Goal: Information Seeking & Learning: Check status

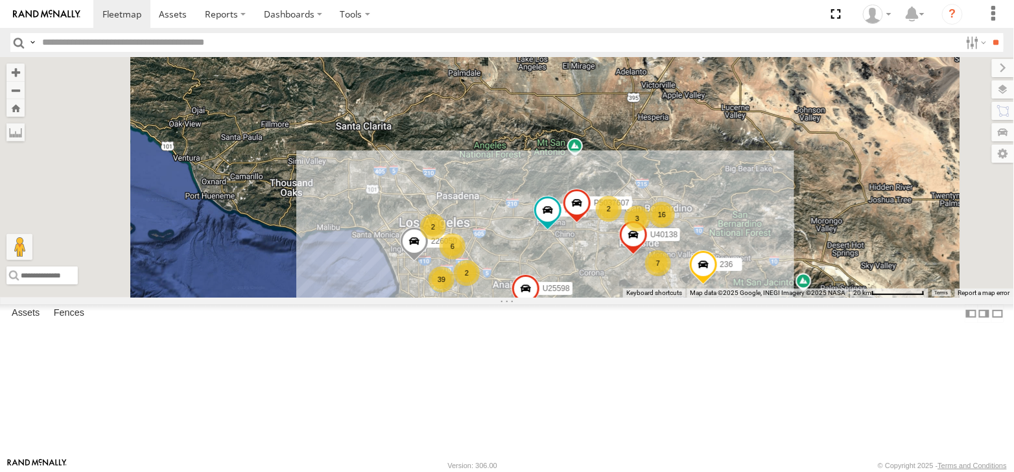
click at [0, 0] on div "226050" at bounding box center [0, 0] width 0 height 0
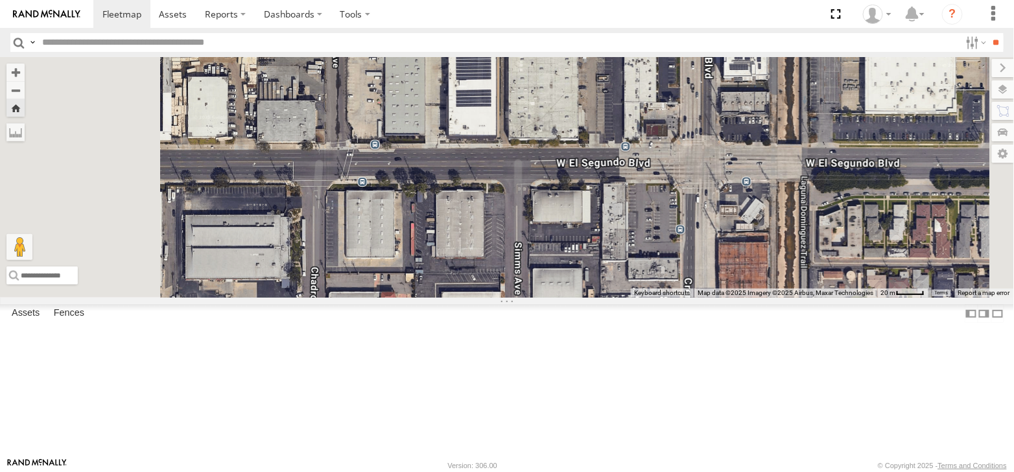
click at [0, 0] on div "226050" at bounding box center [0, 0] width 0 height 0
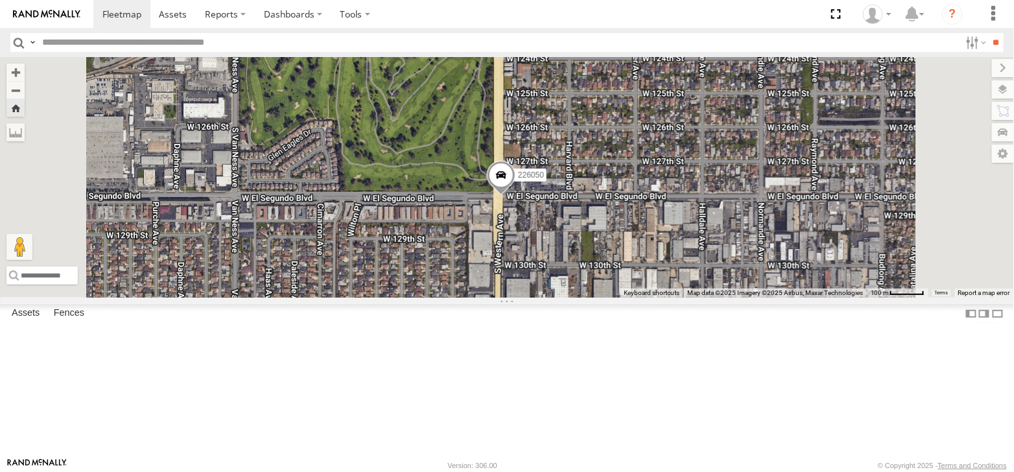
click at [515, 196] on span at bounding box center [501, 178] width 29 height 35
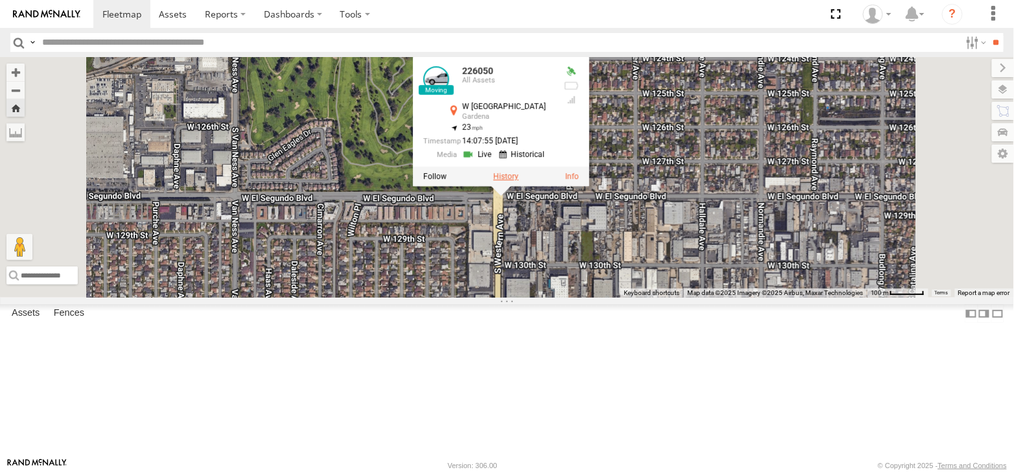
click at [519, 181] on label at bounding box center [505, 176] width 25 height 9
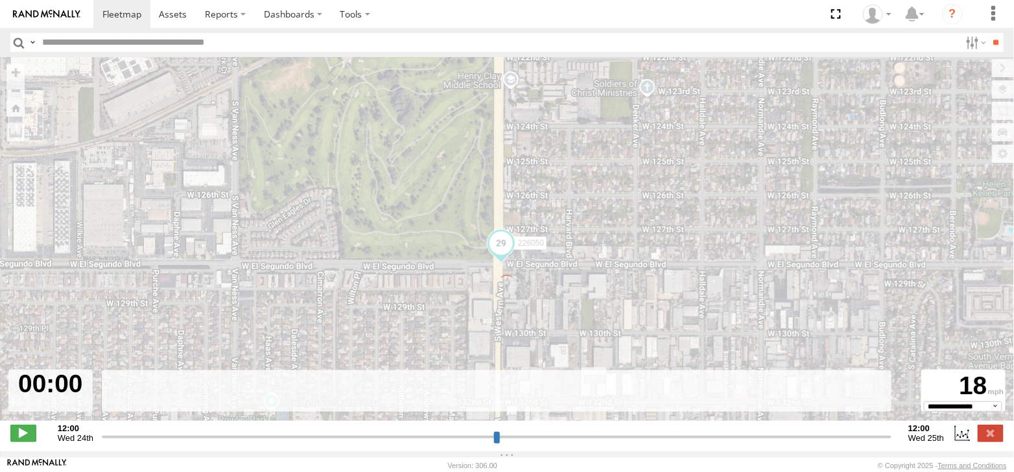
type input "**********"
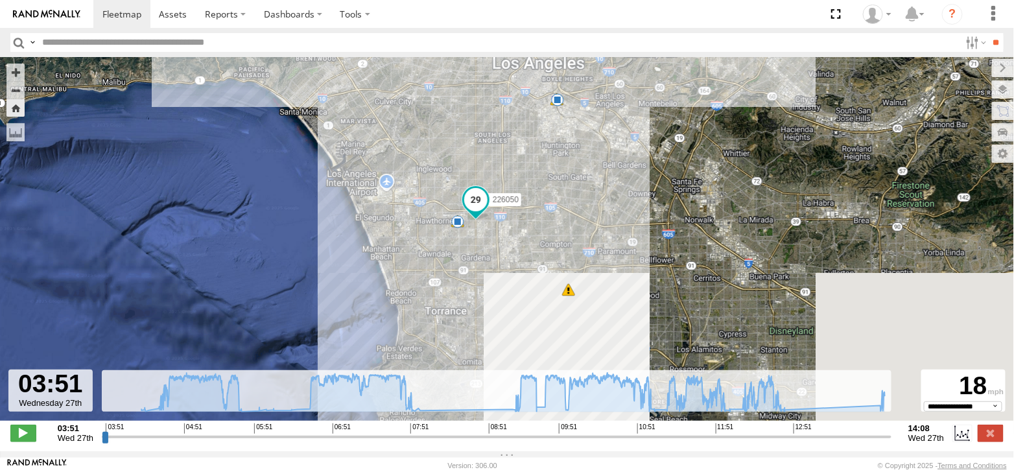
drag, startPoint x: 570, startPoint y: 355, endPoint x: 558, endPoint y: 108, distance: 247.3
click at [562, 106] on div "226050 04:19 Wed 05:13 Wed 05:36 Wed 06:02 Wed 06:56 Wed 06:56 Wed 07:50 Wed 07…" at bounding box center [507, 245] width 1014 height 377
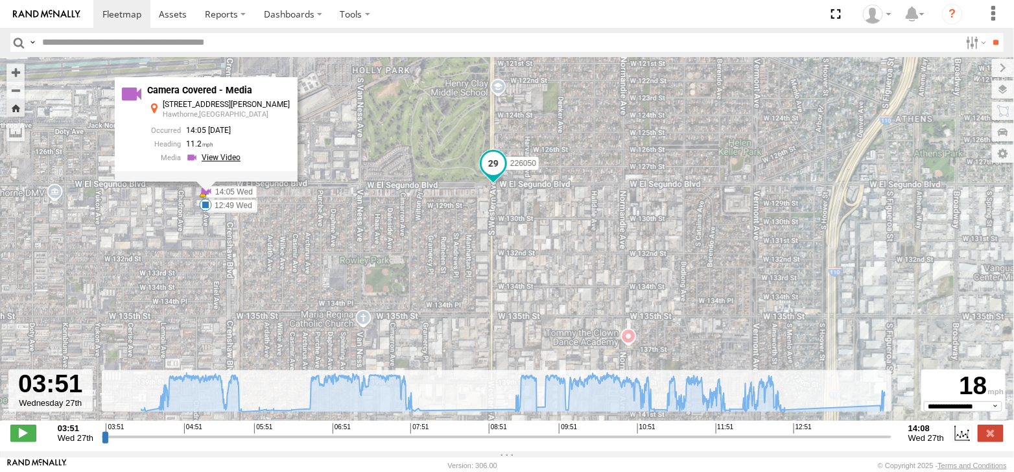
click at [238, 163] on link at bounding box center [215, 158] width 58 height 12
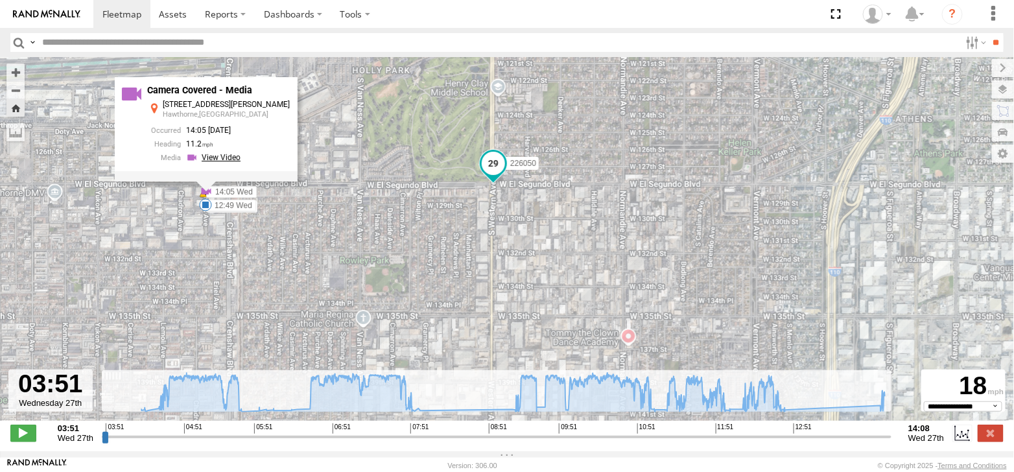
click at [230, 163] on link at bounding box center [215, 158] width 58 height 12
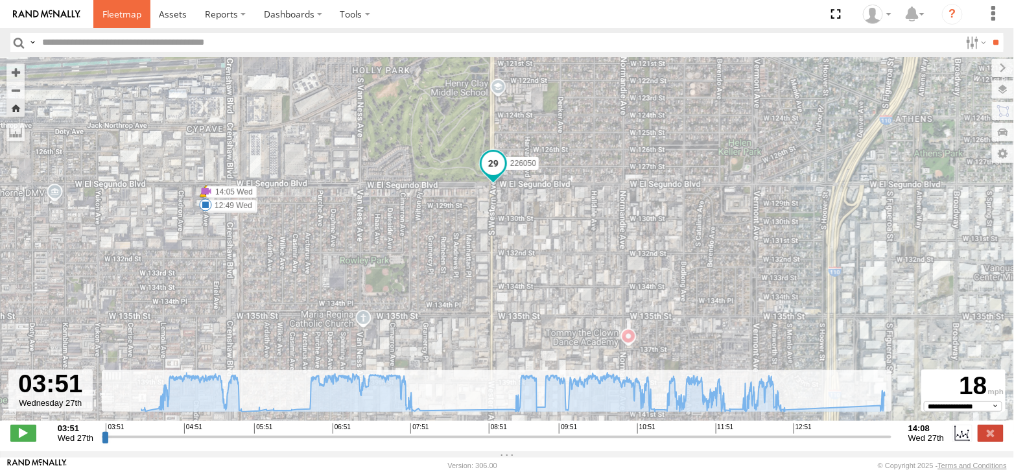
click at [115, 13] on span at bounding box center [121, 14] width 39 height 12
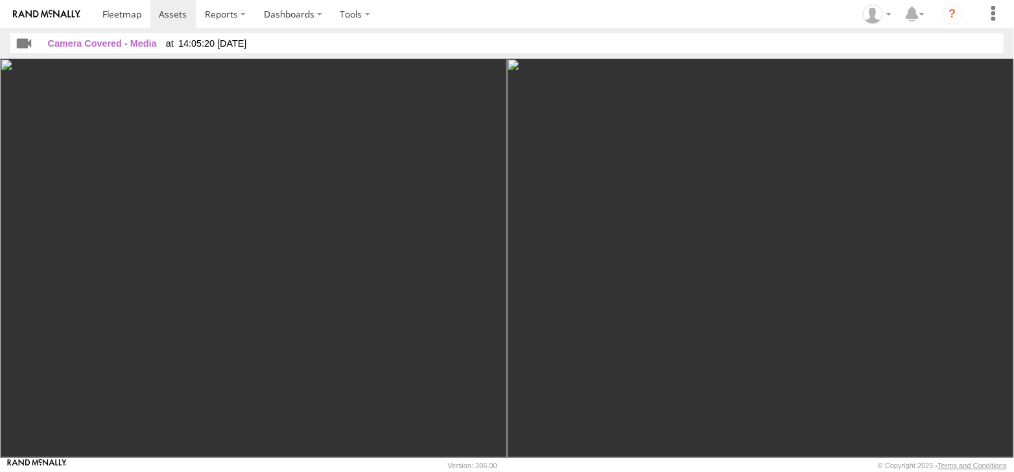
click at [781, 242] on img at bounding box center [760, 257] width 507 height 399
click at [677, 289] on img at bounding box center [760, 257] width 507 height 399
drag, startPoint x: 677, startPoint y: 289, endPoint x: 336, endPoint y: 246, distance: 343.0
click at [643, 289] on img at bounding box center [760, 257] width 507 height 399
click at [178, 16] on span at bounding box center [173, 14] width 28 height 12
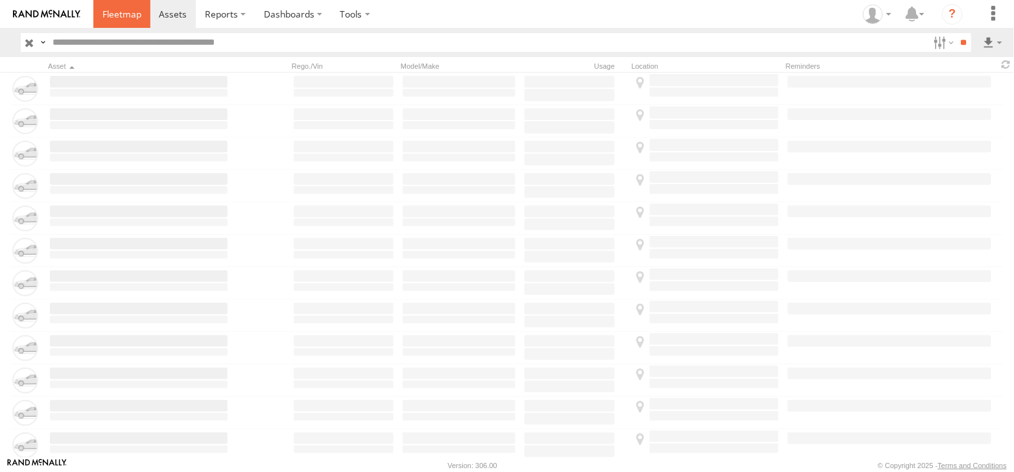
click at [136, 18] on span at bounding box center [121, 14] width 39 height 12
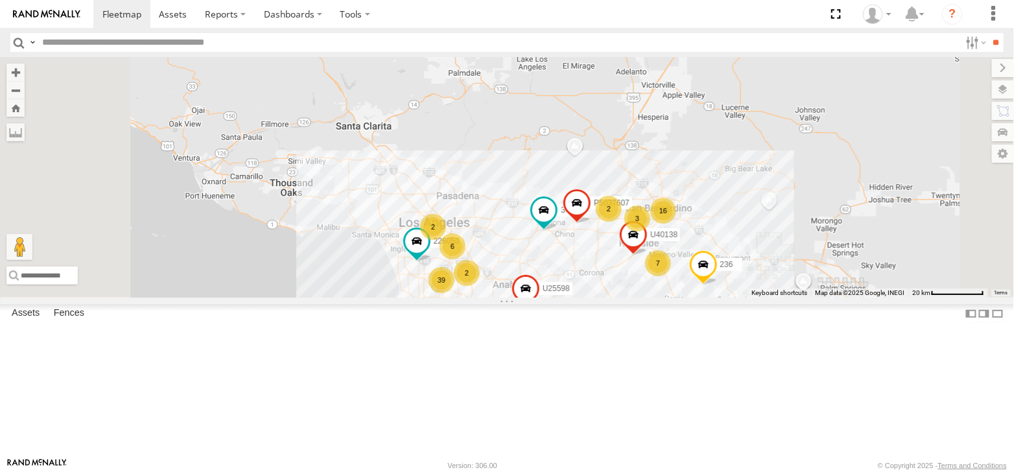
click at [0, 0] on link at bounding box center [0, 0] width 0 height 0
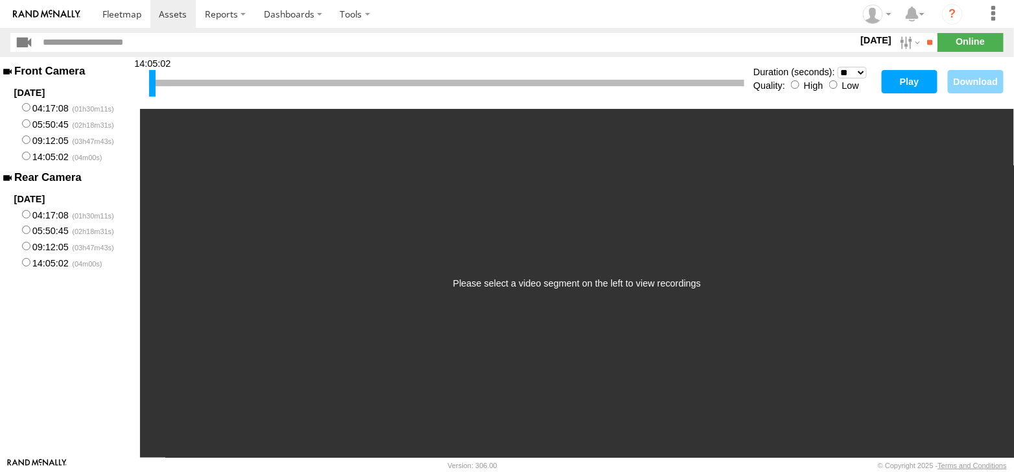
click at [904, 80] on button "Play" at bounding box center [910, 81] width 56 height 23
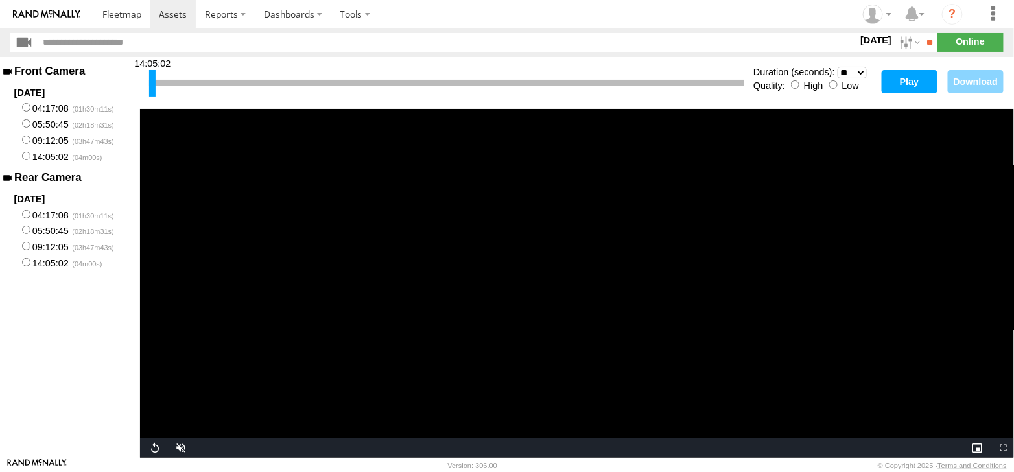
click at [914, 87] on button "Play" at bounding box center [910, 81] width 56 height 23
click at [916, 86] on button "Play" at bounding box center [910, 81] width 56 height 23
drag, startPoint x: 500, startPoint y: 260, endPoint x: 831, endPoint y: 228, distance: 332.2
click at [831, 228] on video "Video Player" at bounding box center [577, 283] width 874 height 349
click at [135, 14] on span at bounding box center [121, 14] width 39 height 12
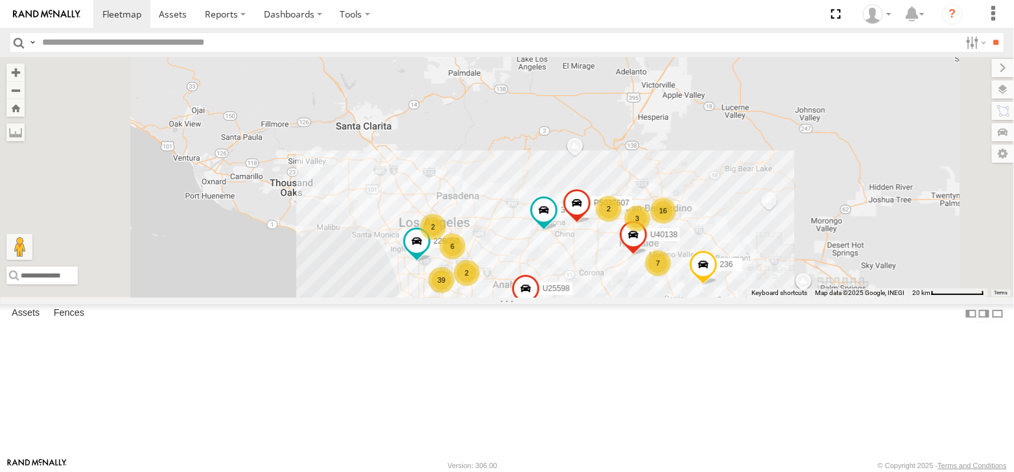
click at [0, 0] on div "226050" at bounding box center [0, 0] width 0 height 0
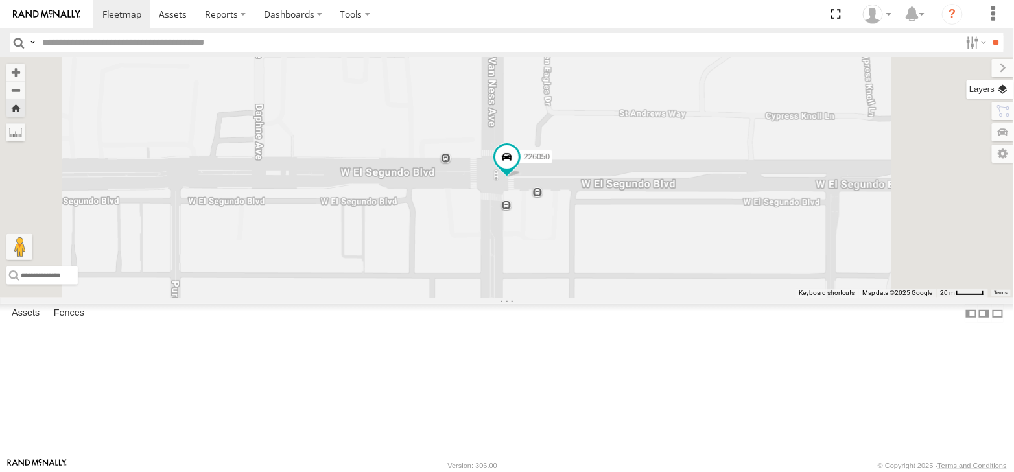
click at [998, 92] on label at bounding box center [990, 89] width 47 height 18
click at [0, 0] on label at bounding box center [0, 0] width 0 height 0
click at [0, 0] on span "Satellite + Roadmap" at bounding box center [0, 0] width 0 height 0
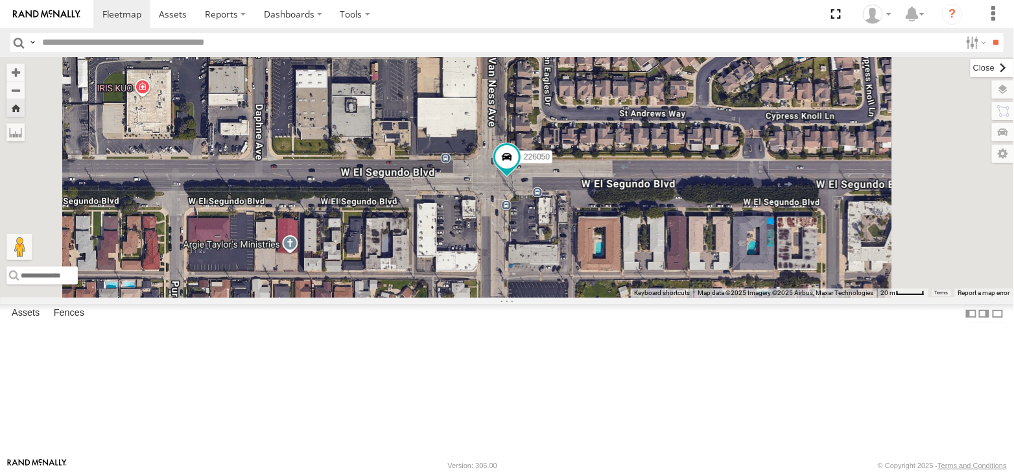
click at [971, 70] on label at bounding box center [992, 68] width 43 height 18
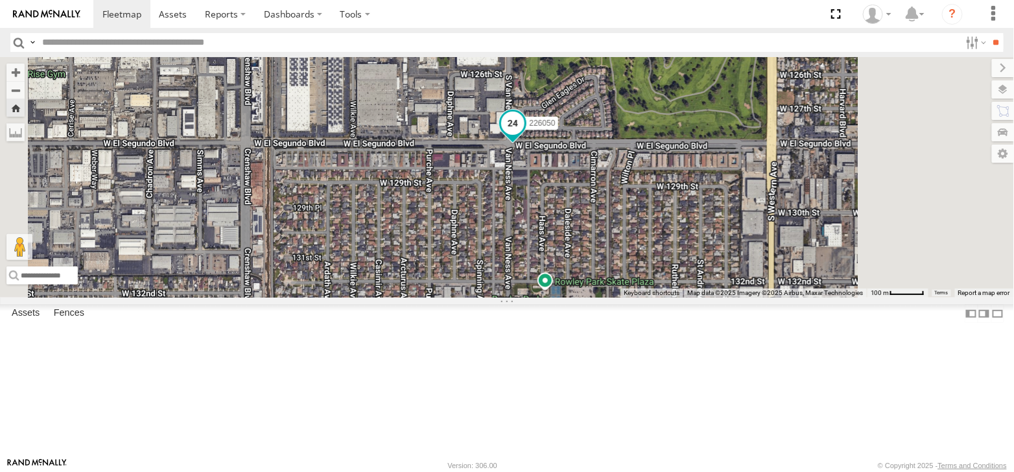
click at [525, 135] on span at bounding box center [512, 123] width 23 height 23
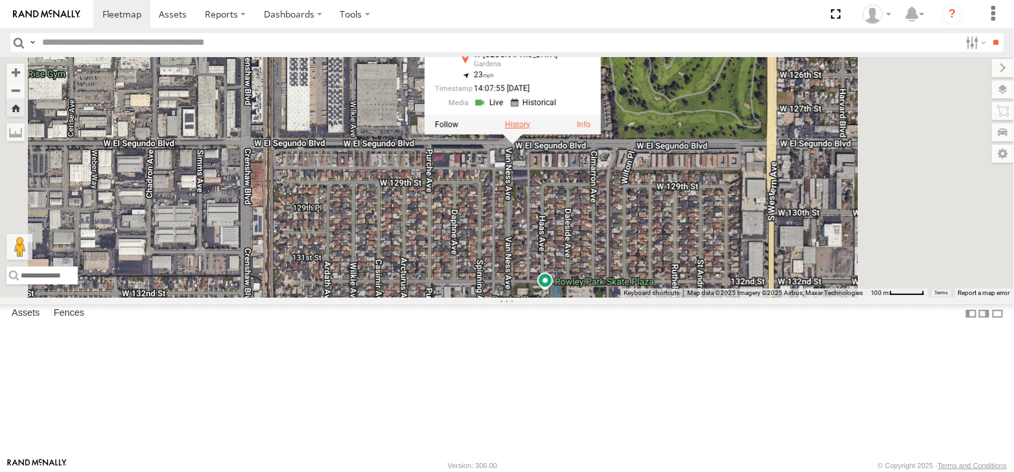
click at [530, 129] on label at bounding box center [517, 124] width 25 height 9
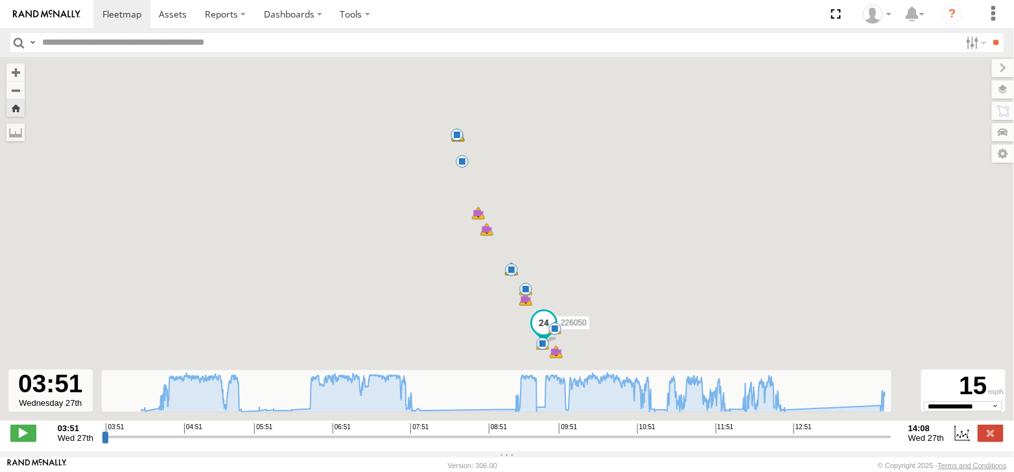
type input "**********"
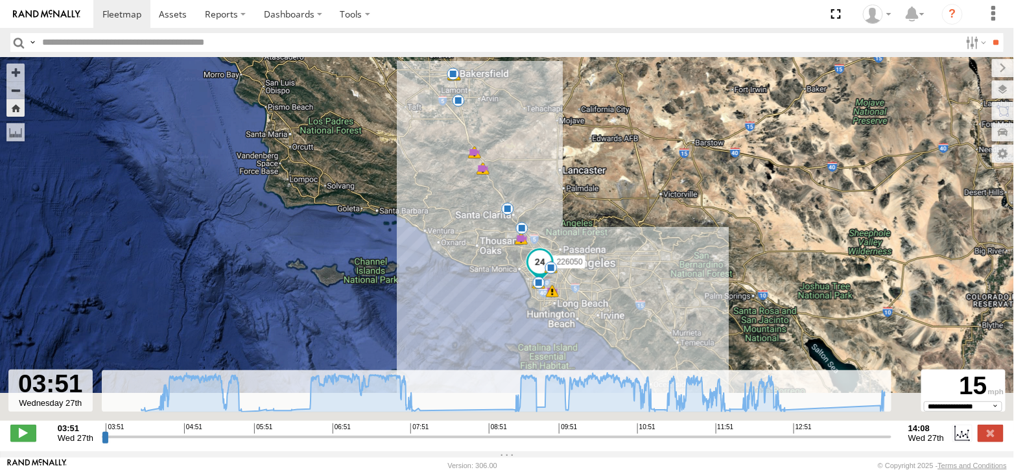
drag, startPoint x: 656, startPoint y: 306, endPoint x: 669, endPoint y: 132, distance: 174.9
click at [669, 132] on div "226050 04:19 Wed 05:13 Wed 05:36 Wed 06:02 Wed 06:56 Wed 06:56 Wed 07:50 Wed 07…" at bounding box center [507, 245] width 1014 height 377
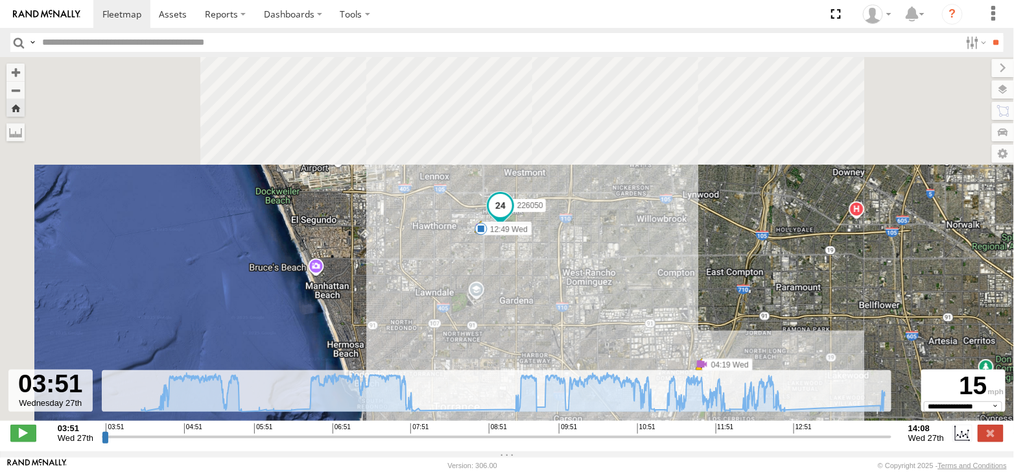
drag, startPoint x: 480, startPoint y: 86, endPoint x: 711, endPoint y: 302, distance: 315.6
click at [711, 302] on div "226050 04:19 Wed 05:13 Wed 05:36 Wed 06:02 Wed 06:56 Wed 06:56 Wed 07:50 Wed 07…" at bounding box center [507, 245] width 1014 height 377
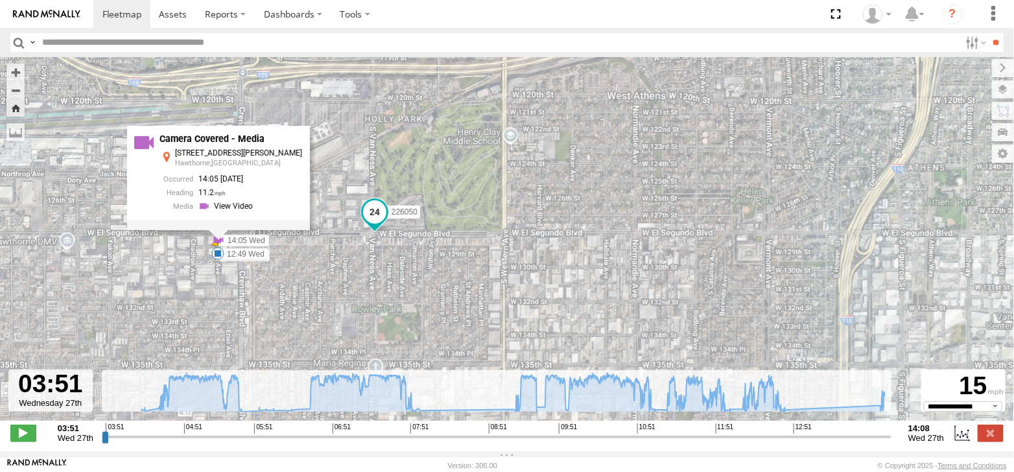
drag, startPoint x: 310, startPoint y: 248, endPoint x: 266, endPoint y: 262, distance: 46.3
click at [309, 249] on div "226050 04:19 Wed 05:13 Wed 05:36 Wed 06:02 Wed 06:56 Wed 06:56 Wed 07:50 Wed 07…" at bounding box center [507, 245] width 1014 height 377
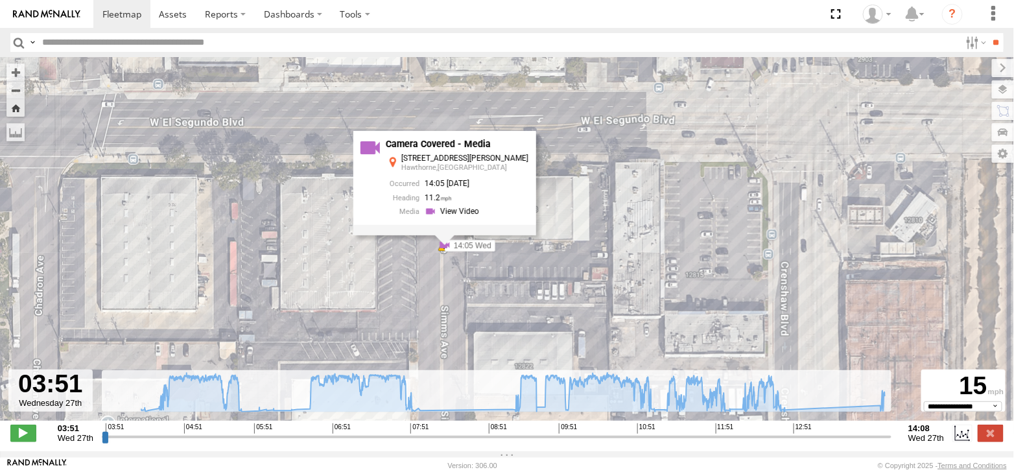
click at [567, 141] on div "226050 04:19 Wed 05:13 Wed 05:36 Wed 06:02 Wed 06:56 Wed 06:56 Wed 07:50 Wed 07…" at bounding box center [507, 245] width 1014 height 377
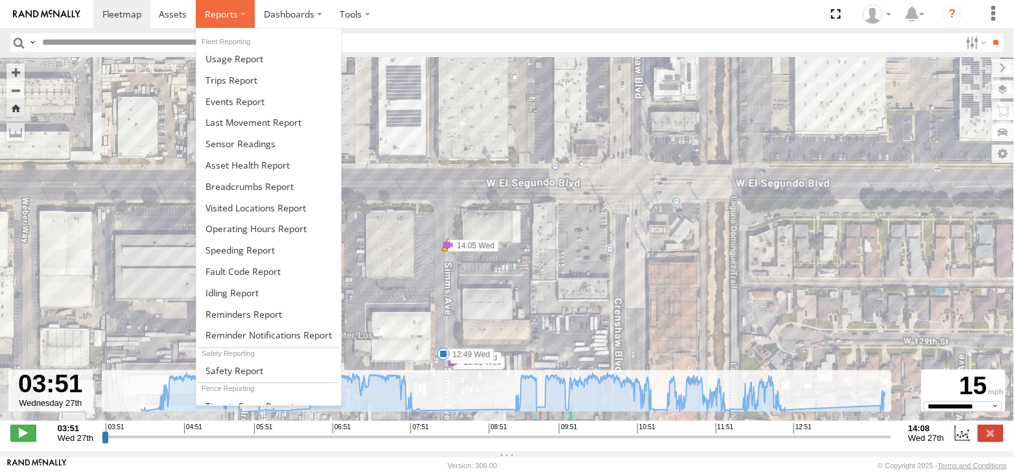
click at [231, 10] on span at bounding box center [221, 14] width 33 height 12
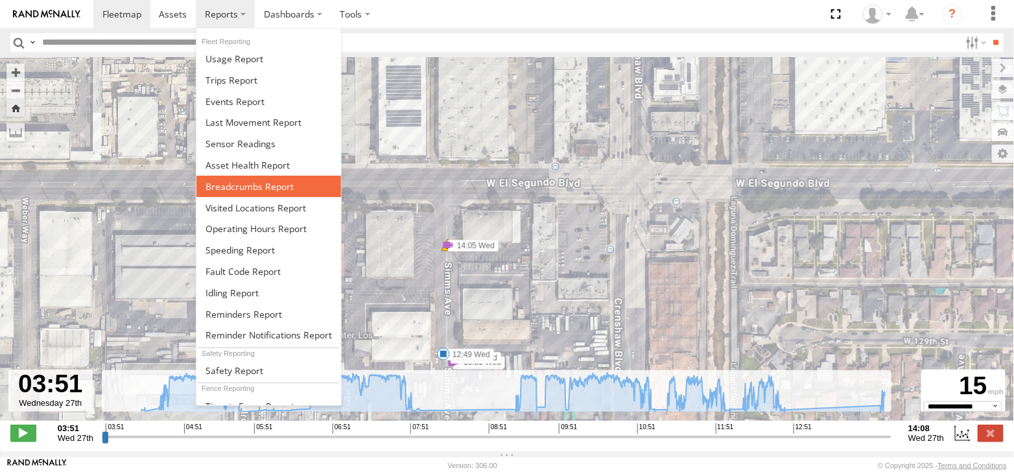
click at [278, 182] on span at bounding box center [250, 186] width 88 height 12
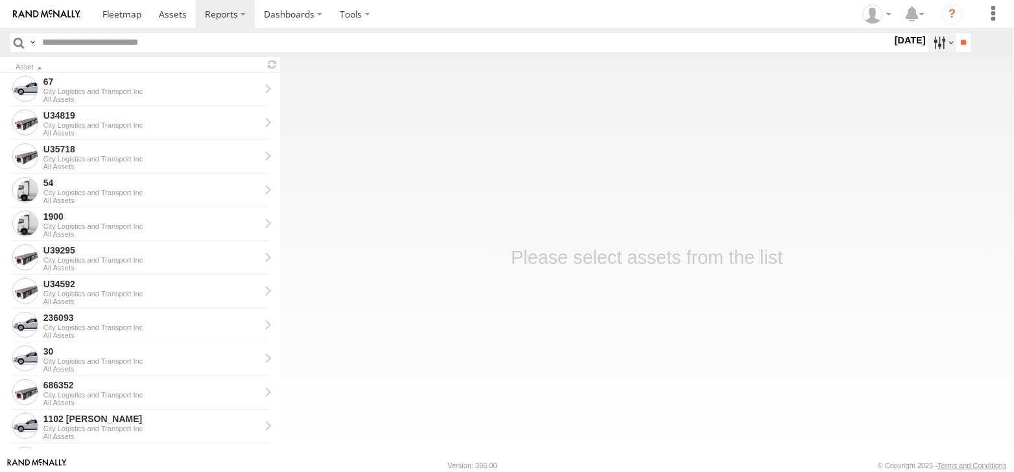
click at [945, 38] on label at bounding box center [942, 42] width 28 height 19
click at [0, 0] on span at bounding box center [0, 0] width 0 height 0
click at [963, 40] on input "**" at bounding box center [963, 42] width 15 height 19
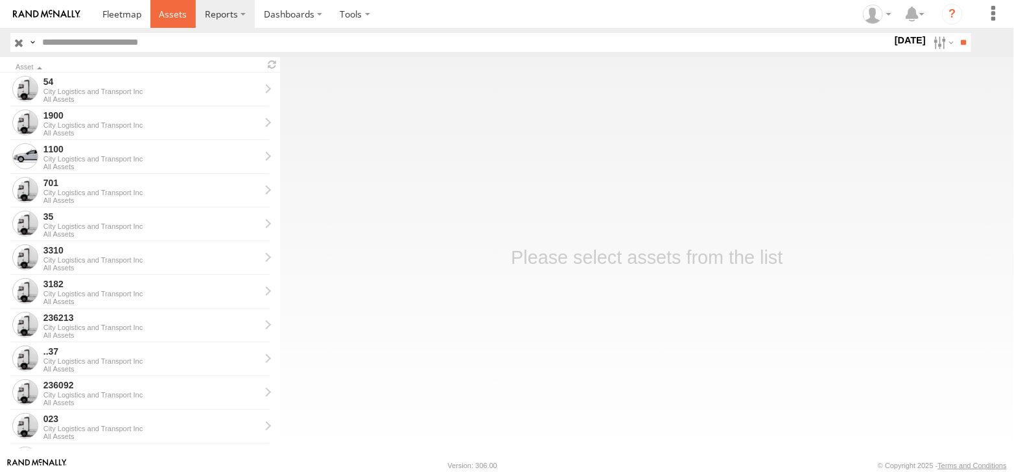
click at [174, 13] on span at bounding box center [173, 14] width 28 height 12
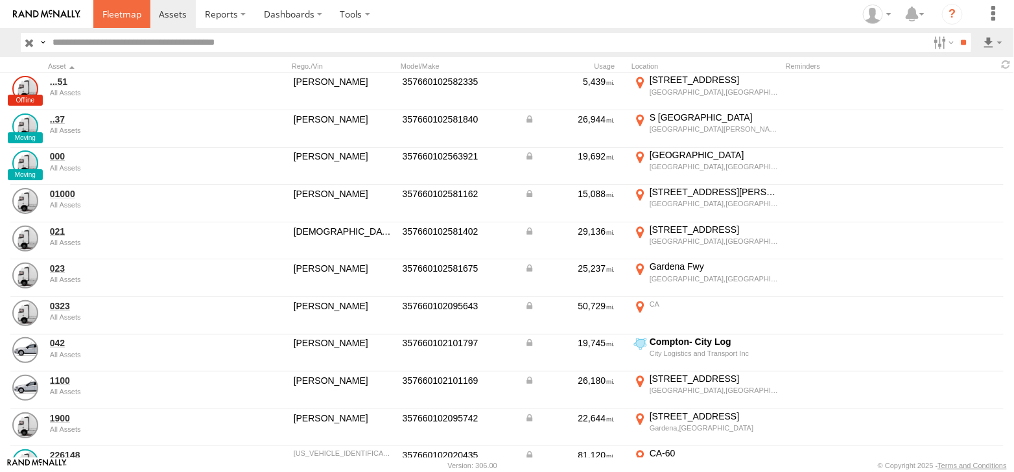
click at [127, 16] on span at bounding box center [121, 14] width 39 height 12
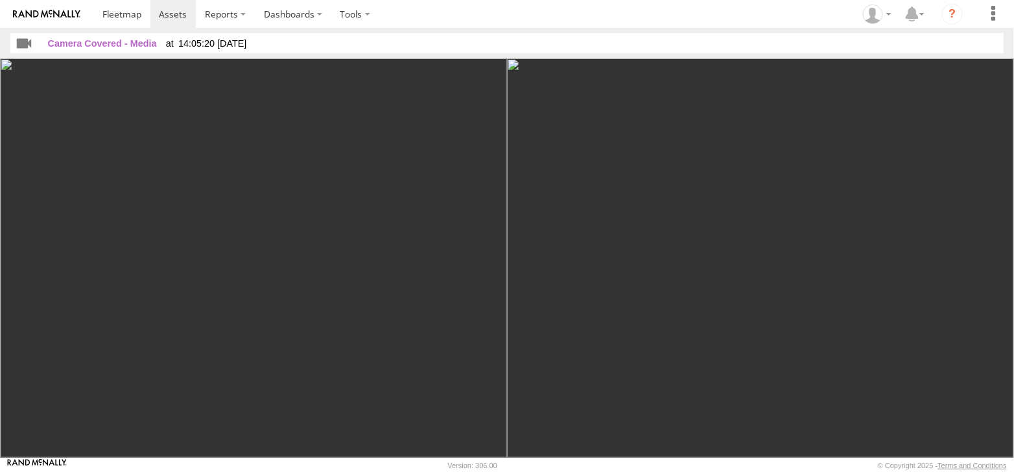
click at [237, 265] on img at bounding box center [253, 257] width 507 height 399
click at [206, 40] on span "14:05:20 [DATE]" at bounding box center [206, 43] width 81 height 10
click at [341, 40] on div "Camera Covered - Media 14:05:20 [DATE]" at bounding box center [506, 42] width 993 height 19
